Goal: Information Seeking & Learning: Learn about a topic

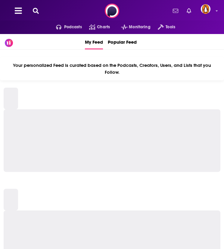
click at [36, 11] on icon at bounding box center [36, 11] width 6 height 6
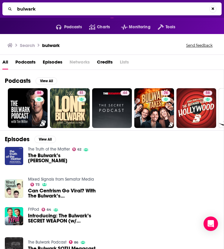
click at [88, 8] on input "bulwark" at bounding box center [112, 9] width 195 height 10
click at [88, 8] on input "bulwark" at bounding box center [113, 9] width 196 height 10
type input "the focus group"
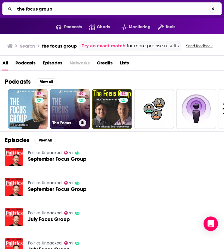
click at [62, 107] on link "60 The Focus Group Podcast" at bounding box center [70, 109] width 40 height 40
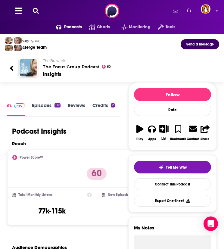
scroll to position [10, 0]
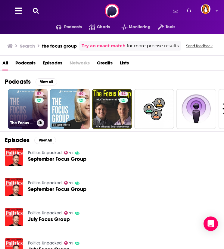
click at [19, 107] on link "57 The Focus Group" at bounding box center [28, 109] width 40 height 40
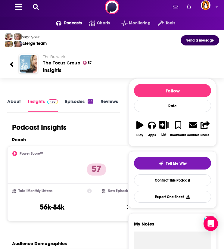
scroll to position [4, 0]
